Goal: Task Accomplishment & Management: Use online tool/utility

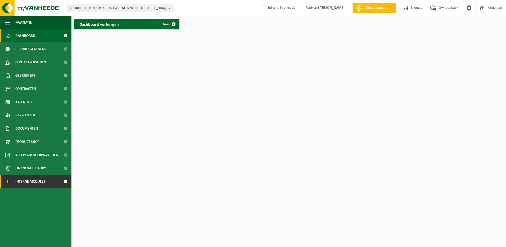
click at [38, 178] on span "Interne modules" at bounding box center [30, 181] width 30 height 13
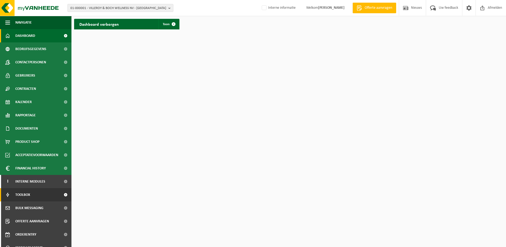
scroll to position [21, 0]
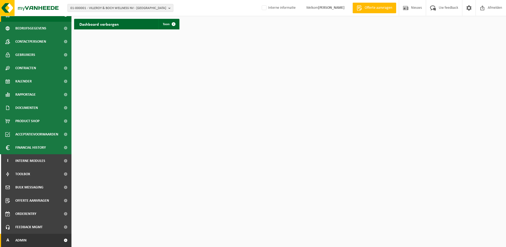
click at [38, 236] on link "A Admin" at bounding box center [36, 240] width 72 height 13
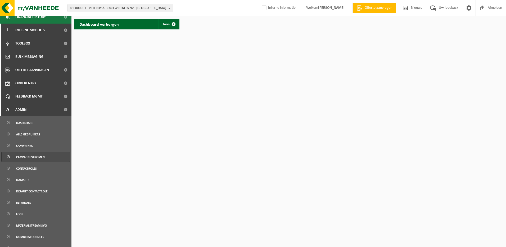
scroll to position [153, 0]
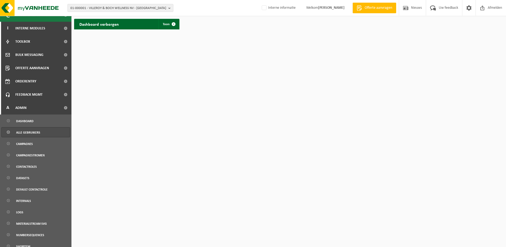
click at [34, 134] on span "Alle gebruikers" at bounding box center [28, 132] width 24 height 10
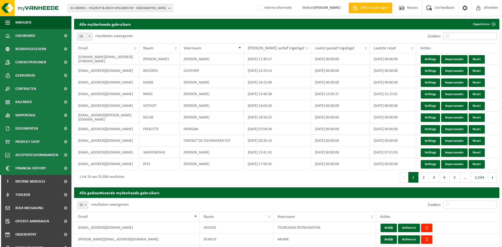
click at [457, 37] on input "Zoeken:" at bounding box center [470, 36] width 53 height 8
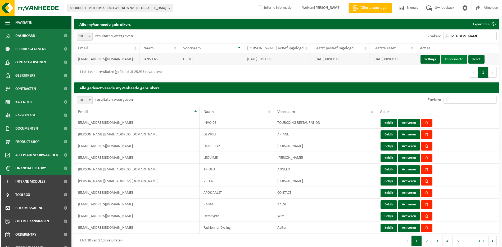
type input "geert janssens"
click at [448, 59] on link "Impersonate" at bounding box center [454, 59] width 26 height 8
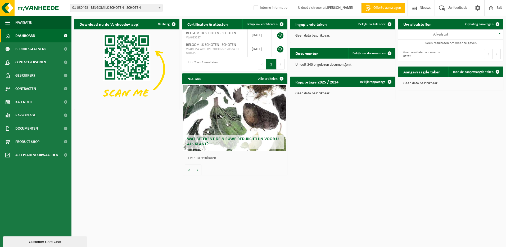
click at [115, 5] on span "01-080463 - BELGOMILK SCHOTEN - SCHOTEN" at bounding box center [116, 7] width 92 height 7
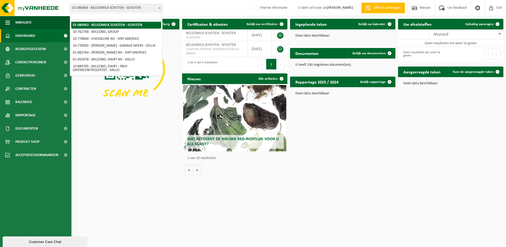
click at [115, 10] on span "01-080463 - BELGOMILK SCHOTEN - SCHOTEN" at bounding box center [116, 7] width 92 height 7
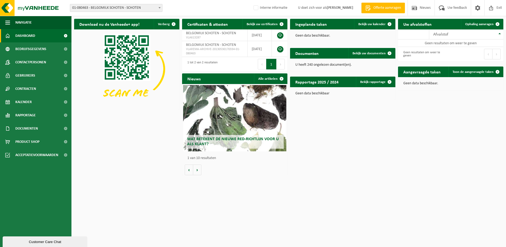
click at [154, 7] on span "01-080463 - BELGOMILK SCHOTEN - SCHOTEN" at bounding box center [116, 7] width 92 height 7
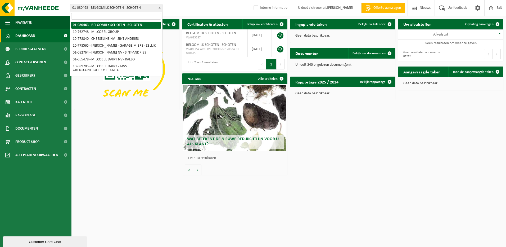
click at [157, 143] on div "Download nu de Vanheede+ app! Verberg Certificaten & attesten Bekijk uw certifi…" at bounding box center [289, 97] width 432 height 162
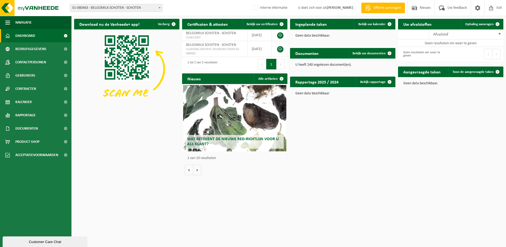
click at [385, 182] on html "Vestiging: 01-080463 - BELGOMILK SCHOTEN - SCHOTEN 10-762748 - MILCOBEL GROUP 1…" at bounding box center [253, 123] width 506 height 247
click at [120, 5] on span "01-080463 - BELGOMILK SCHOTEN - SCHOTEN" at bounding box center [116, 7] width 92 height 7
click at [29, 76] on span "Gebruikers" at bounding box center [25, 75] width 20 height 13
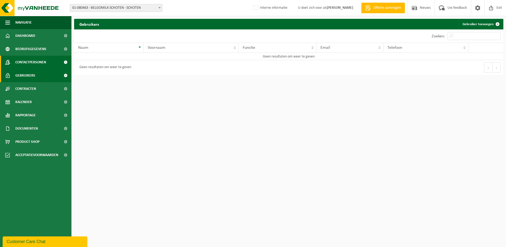
click at [19, 56] on span "Contactpersonen" at bounding box center [30, 62] width 31 height 13
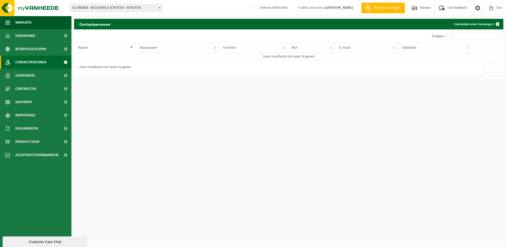
click at [84, 5] on span "01-080463 - BELGOMILK SCHOTEN - SCHOTEN" at bounding box center [116, 7] width 92 height 7
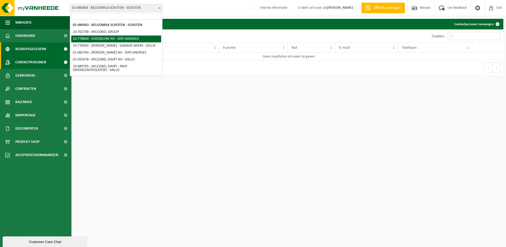
click at [49, 48] on link "Bedrijfsgegevens" at bounding box center [36, 48] width 72 height 13
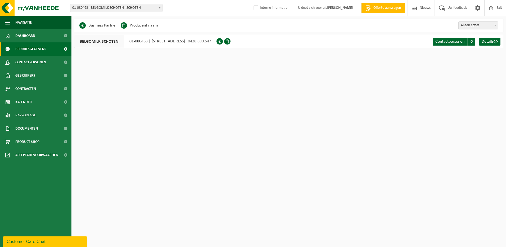
click at [46, 67] on span "Contactpersonen" at bounding box center [30, 62] width 31 height 13
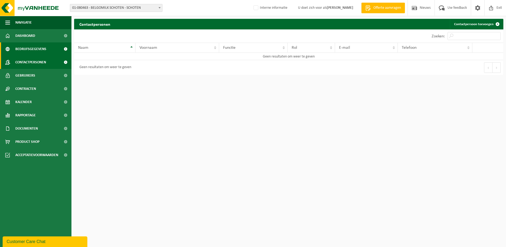
click at [46, 47] on link "Bedrijfsgegevens" at bounding box center [36, 48] width 72 height 13
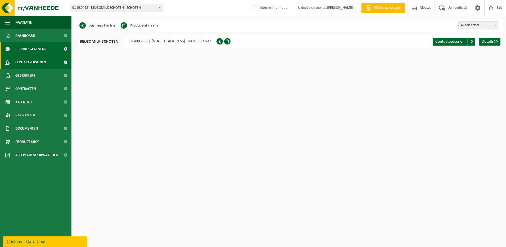
click at [44, 62] on span "Contactpersonen" at bounding box center [30, 62] width 31 height 13
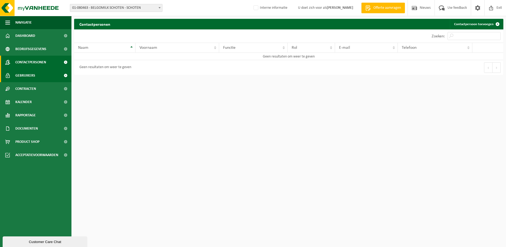
click at [28, 72] on span "Gebruikers" at bounding box center [25, 75] width 20 height 13
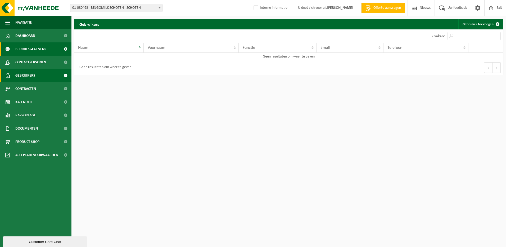
click at [33, 43] on span "Bedrijfsgegevens" at bounding box center [30, 48] width 31 height 13
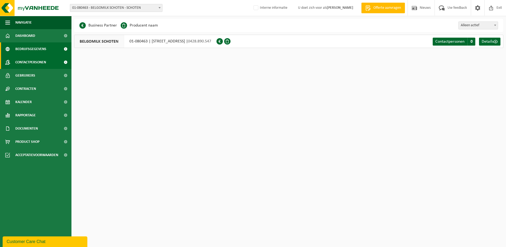
click at [33, 61] on span "Contactpersonen" at bounding box center [30, 62] width 31 height 13
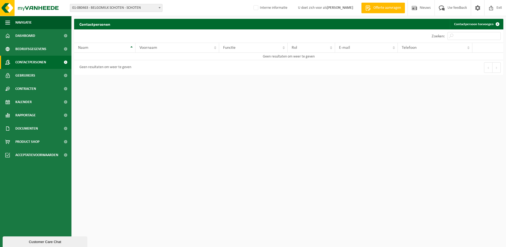
click at [105, 7] on span "01-080463 - BELGOMILK SCHOTEN - SCHOTEN" at bounding box center [116, 7] width 92 height 7
